Goal: Information Seeking & Learning: Learn about a topic

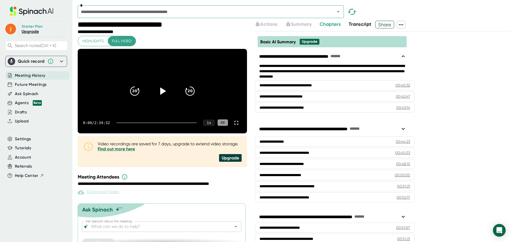
click at [363, 23] on span "Transcript" at bounding box center [359, 24] width 23 height 6
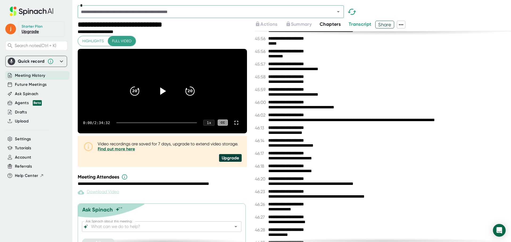
scroll to position [1117, 0]
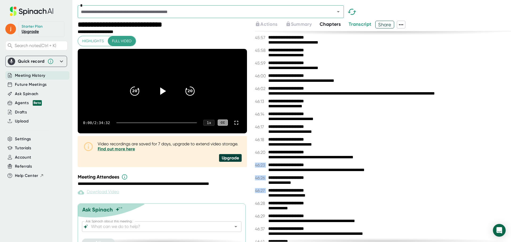
drag, startPoint x: 266, startPoint y: 158, endPoint x: 354, endPoint y: 188, distance: 93.2
click at [354, 188] on div "**********" at bounding box center [383, 136] width 256 height 211
click at [302, 173] on div "**********" at bounding box center [387, 170] width 239 height 5
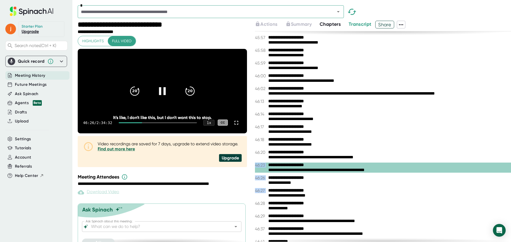
click at [160, 94] on icon at bounding box center [162, 90] width 13 height 13
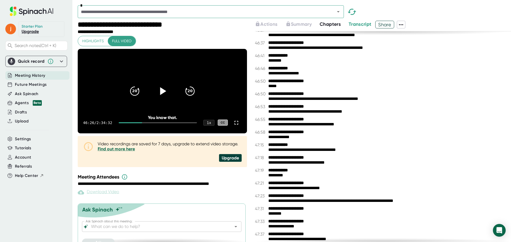
scroll to position [1329, 0]
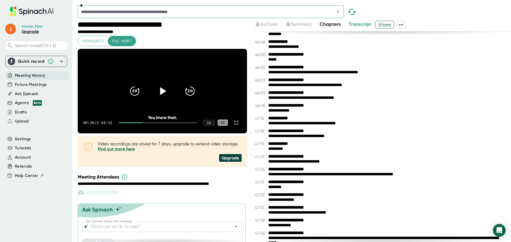
click at [404, 24] on icon at bounding box center [401, 25] width 6 height 6
click at [404, 23] on div at bounding box center [255, 121] width 511 height 242
click at [404, 23] on icon at bounding box center [401, 25] width 6 height 6
click at [404, 23] on div at bounding box center [255, 121] width 511 height 242
click at [335, 25] on span "Chapters" at bounding box center [329, 24] width 21 height 6
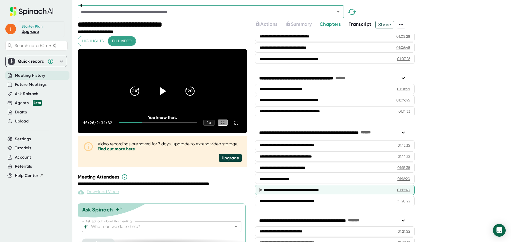
scroll to position [399, 0]
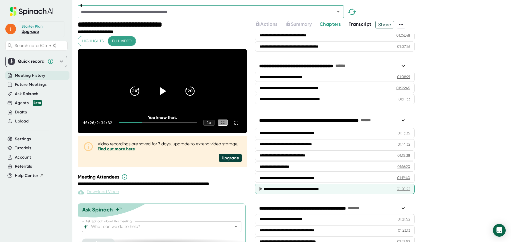
click at [302, 190] on div "**********" at bounding box center [325, 188] width 125 height 5
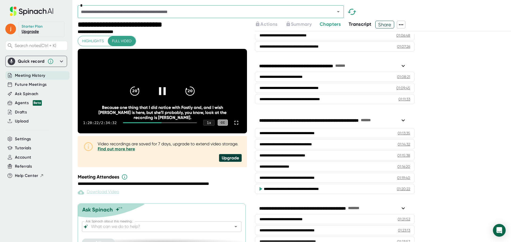
click at [160, 96] on icon at bounding box center [162, 90] width 13 height 13
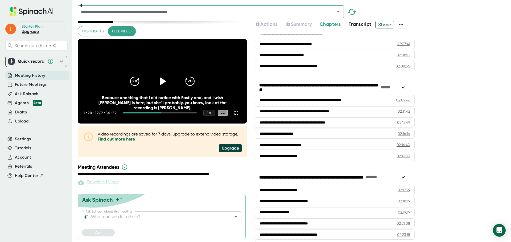
scroll to position [1166, 0]
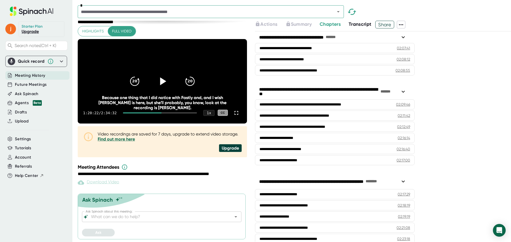
click at [336, 24] on span "Chapters" at bounding box center [329, 24] width 21 height 6
click at [363, 27] on span "Transcript" at bounding box center [359, 24] width 23 height 6
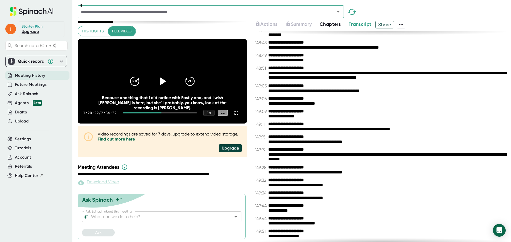
scroll to position [23644, 0]
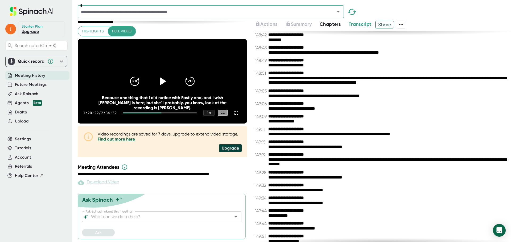
click at [387, 25] on span "Share" at bounding box center [384, 24] width 18 height 9
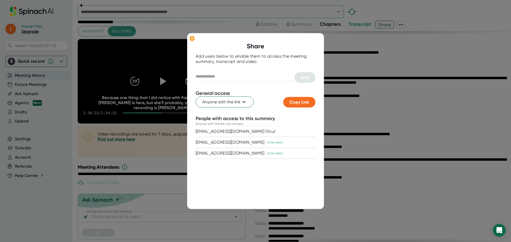
click at [358, 90] on div at bounding box center [255, 121] width 511 height 242
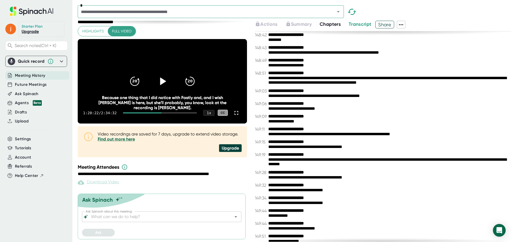
click at [402, 25] on icon at bounding box center [401, 25] width 6 height 6
click at [345, 94] on div at bounding box center [255, 121] width 511 height 242
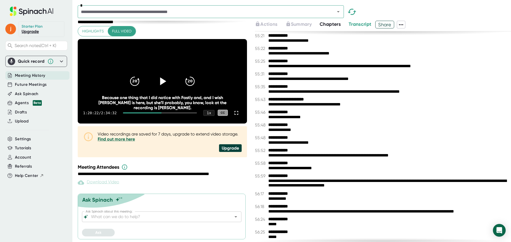
scroll to position [3536, 0]
